Goal: Task Accomplishment & Management: Complete application form

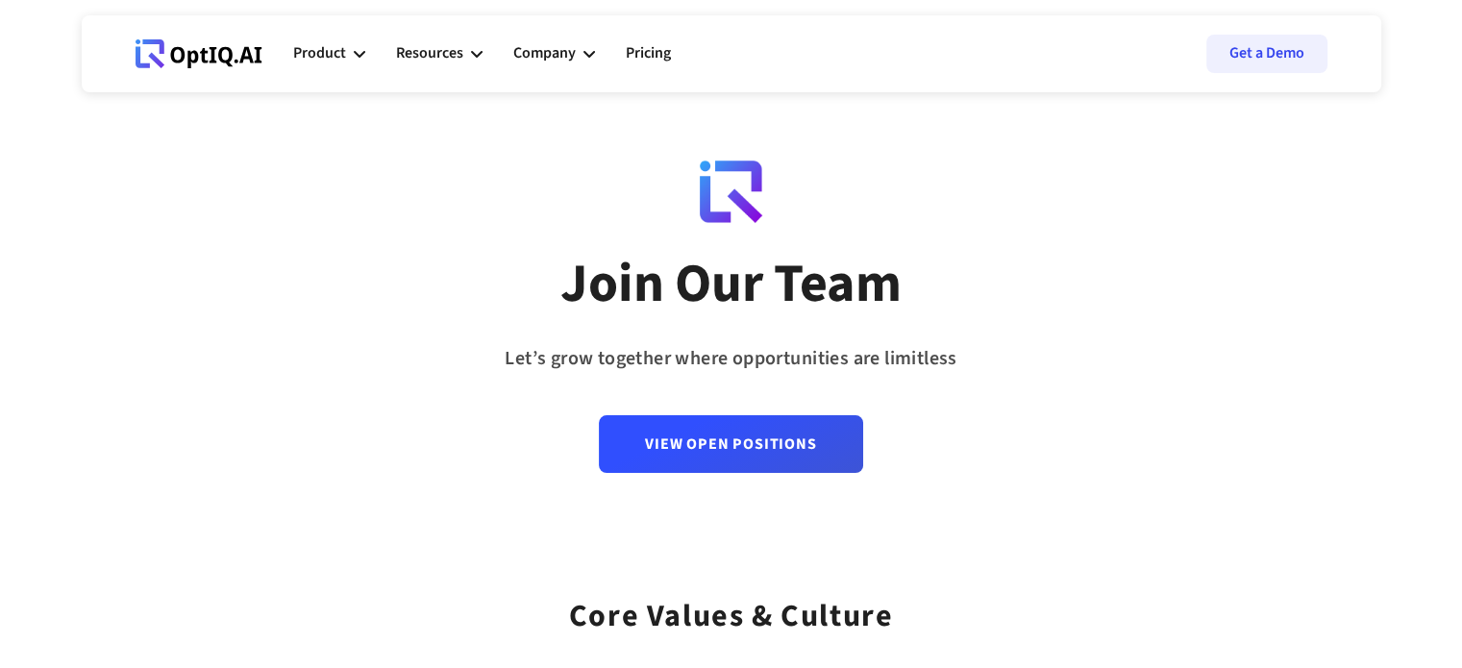
click at [704, 445] on link "View Open Positions" at bounding box center [730, 444] width 263 height 58
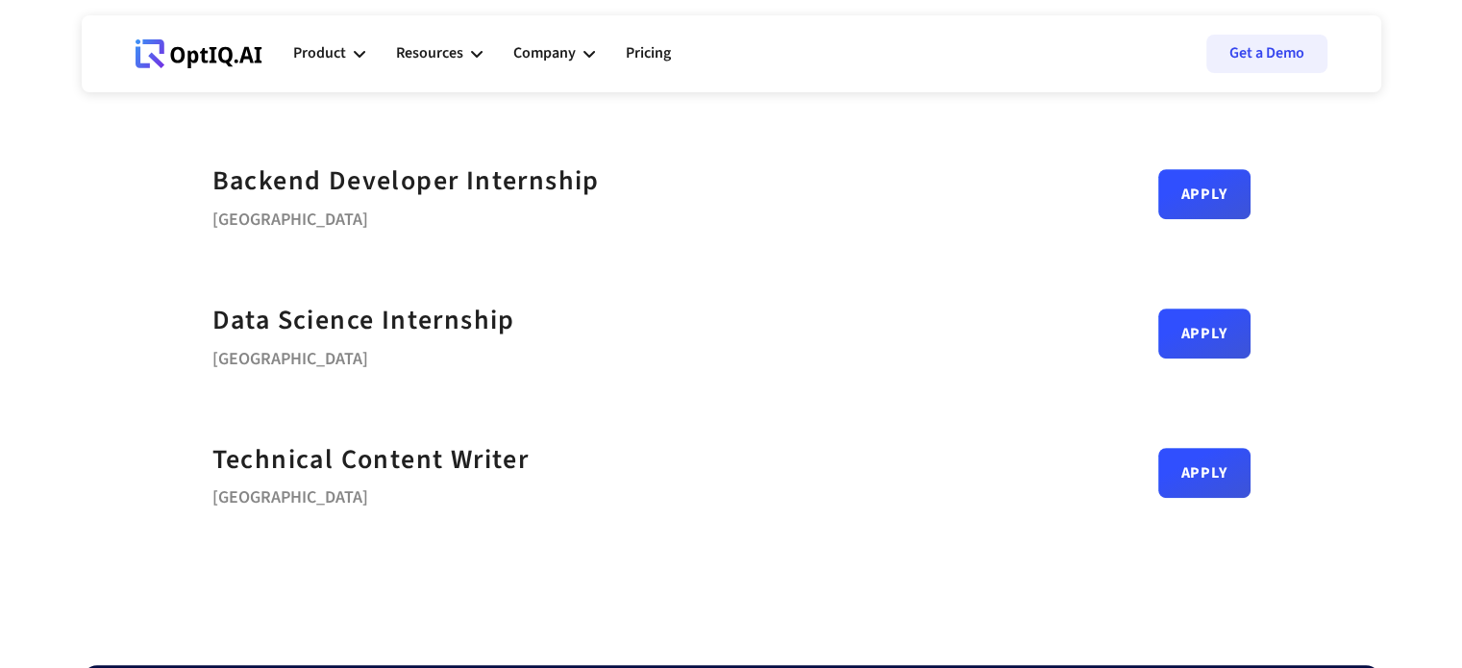
scroll to position [943, 0]
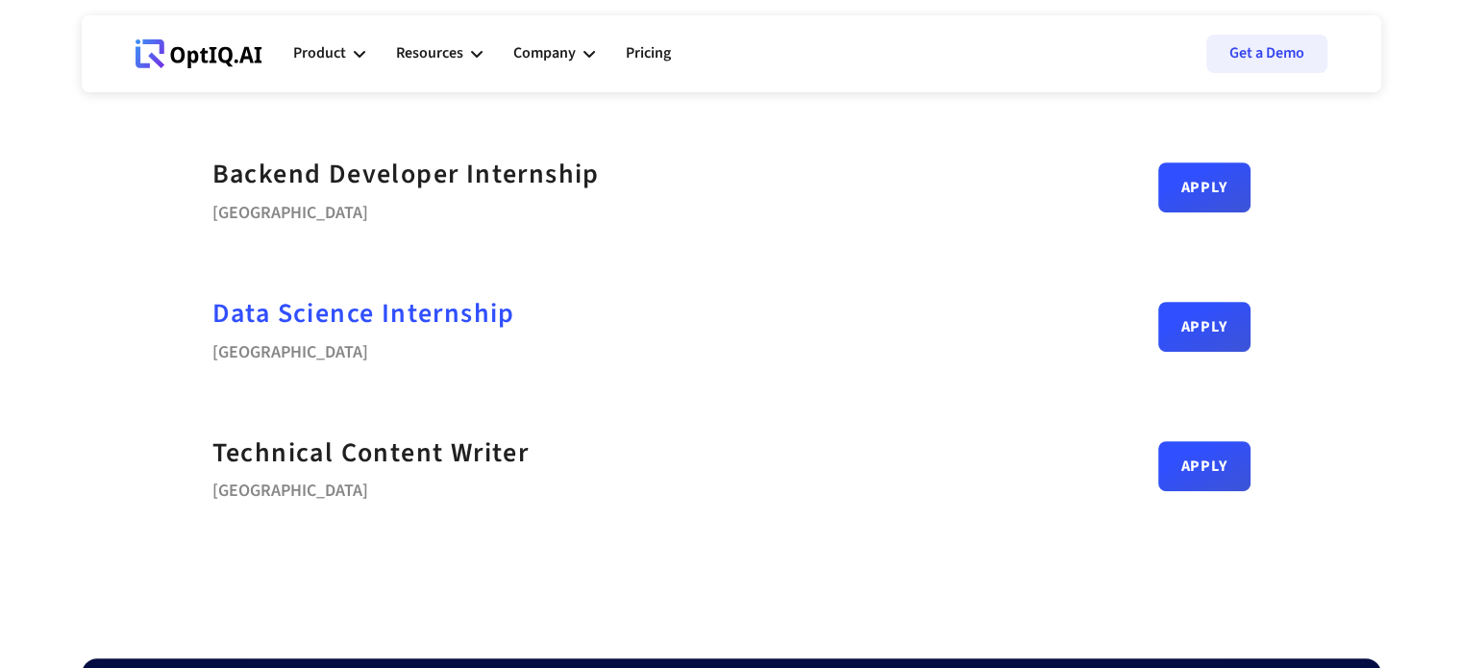
click at [373, 313] on strong "Data Science Internship" at bounding box center [363, 313] width 303 height 38
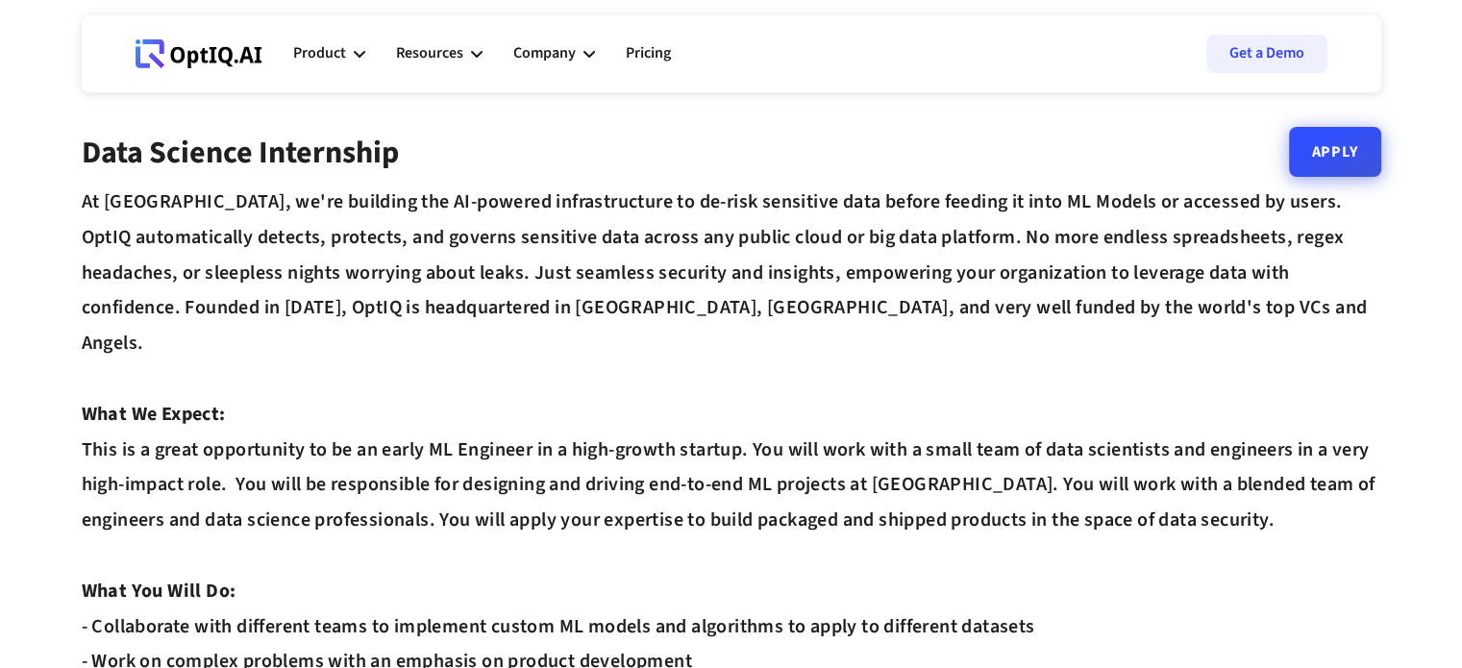
click at [1342, 160] on link "Apply" at bounding box center [1335, 152] width 92 height 50
